Goal: Information Seeking & Learning: Learn about a topic

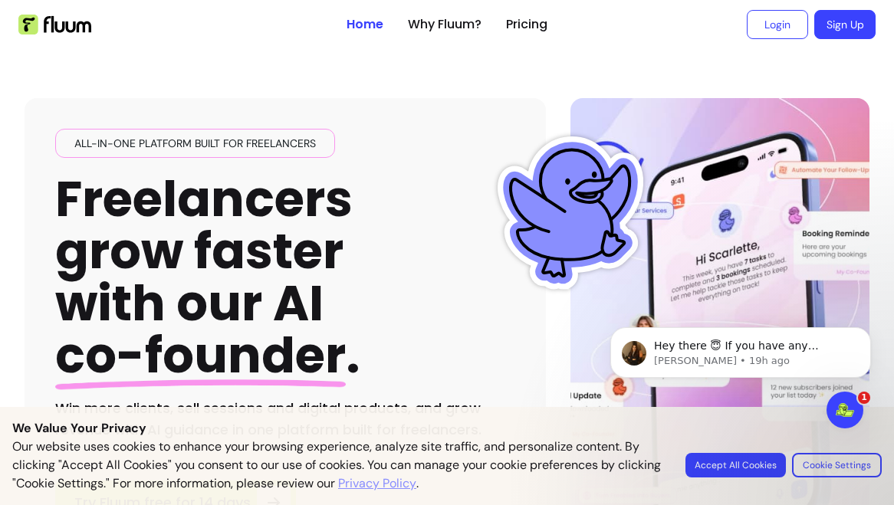
scroll to position [5995, 0]
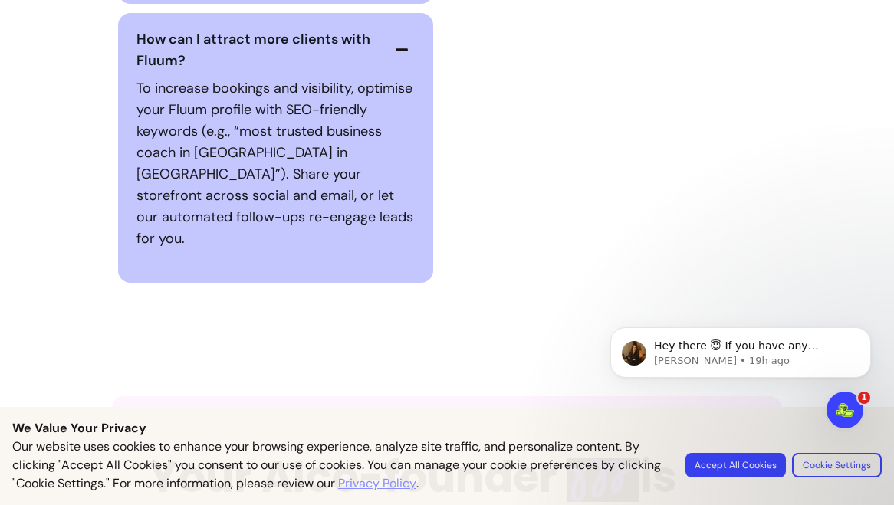
click at [729, 459] on html "Hey there 😇 If you have any question about what you can do with Fluum, I'm here…" at bounding box center [740, 379] width 307 height 169
click at [721, 468] on button "Accept All Cookies" at bounding box center [735, 465] width 97 height 24
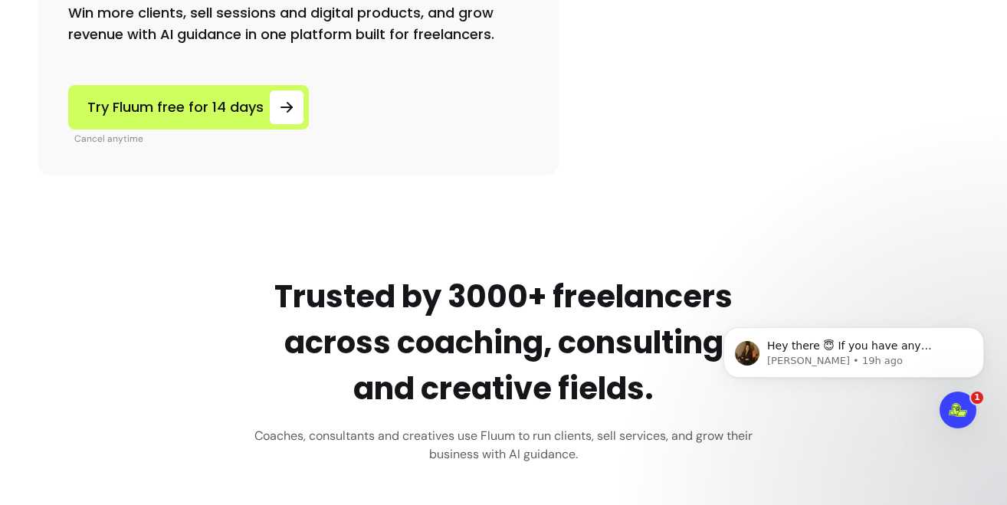
scroll to position [0, 0]
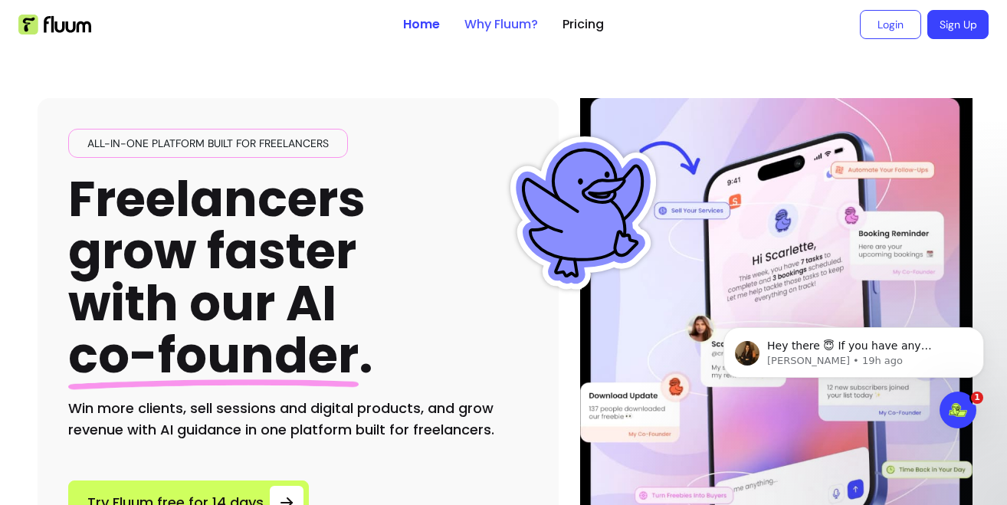
click at [508, 32] on link "Why Fluum?" at bounding box center [501, 24] width 74 height 18
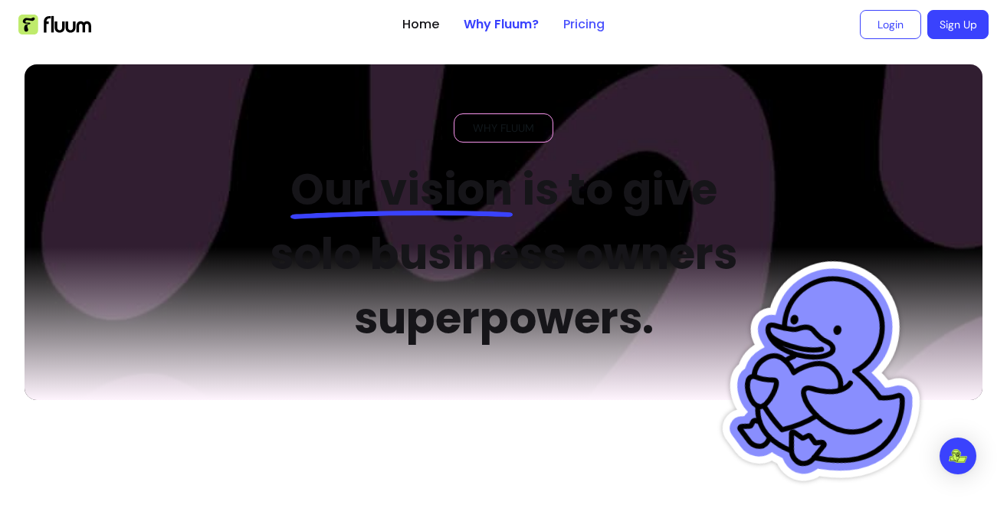
click at [574, 29] on link "Pricing" at bounding box center [583, 24] width 41 height 18
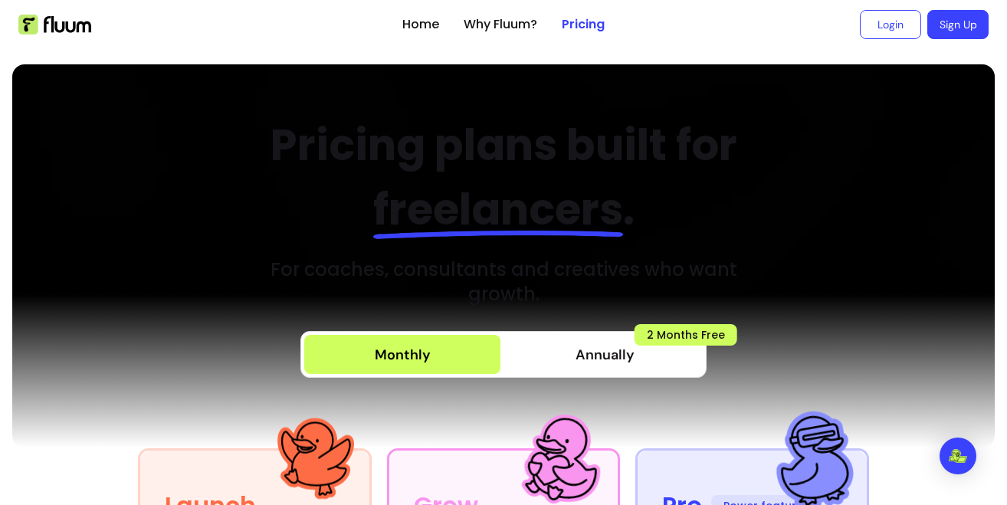
scroll to position [349, 0]
